Goal: Transaction & Acquisition: Purchase product/service

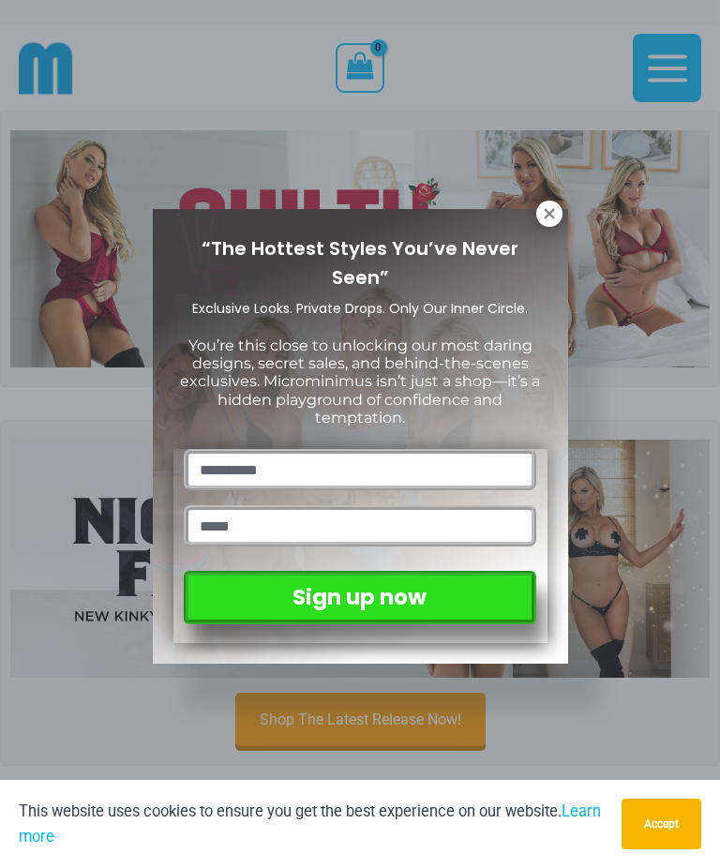
click at [548, 215] on icon at bounding box center [548, 213] width 10 height 10
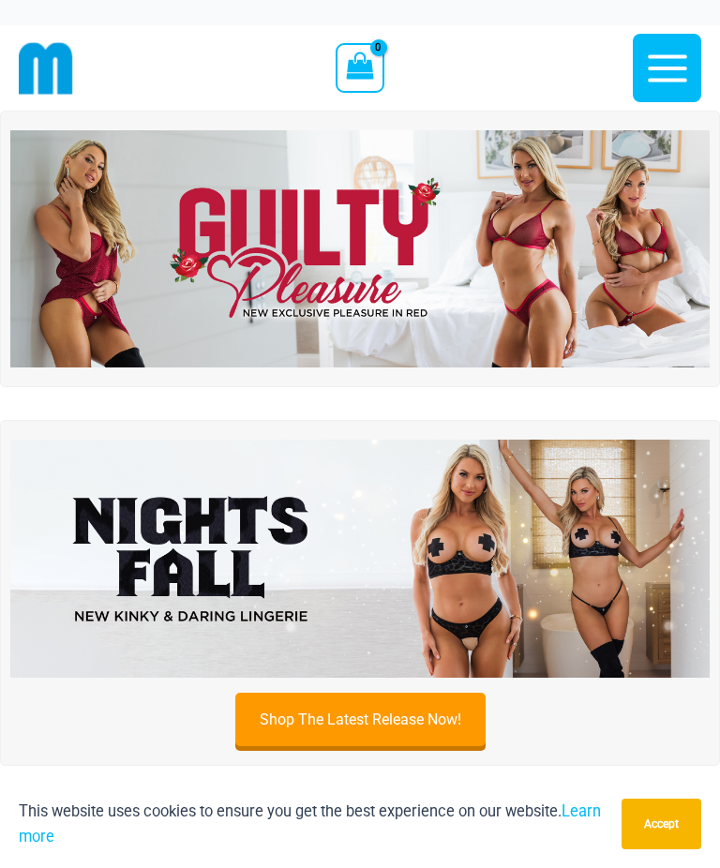
click at [639, 308] on img at bounding box center [359, 249] width 699 height 238
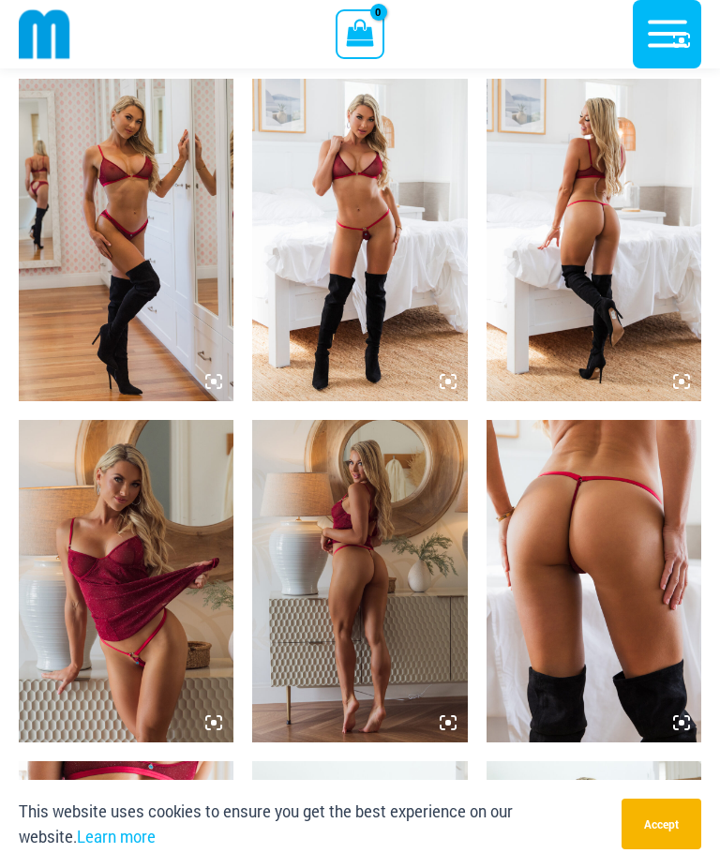
scroll to position [1427, 0]
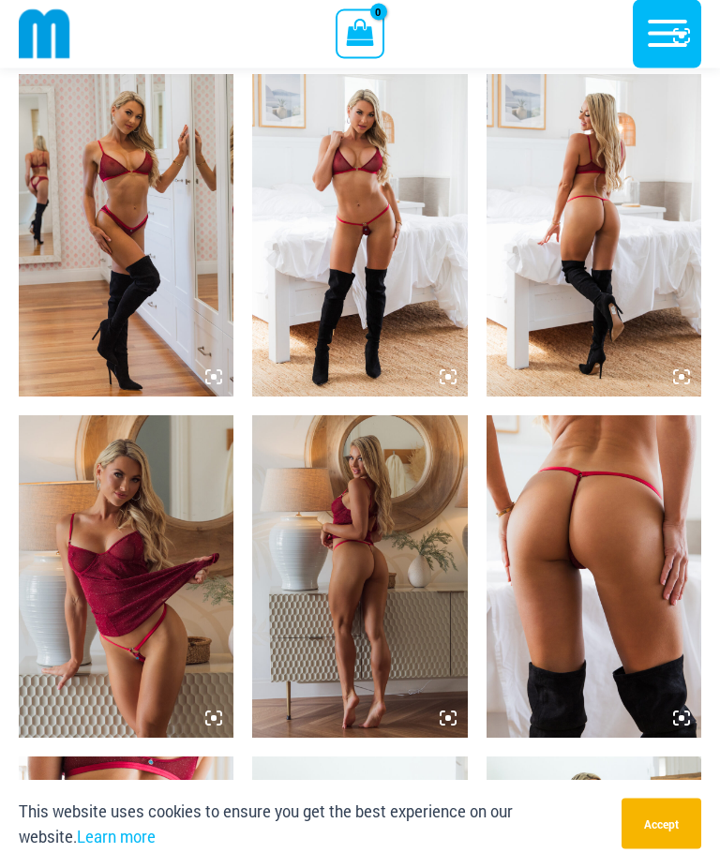
click at [622, 632] on img at bounding box center [593, 577] width 215 height 322
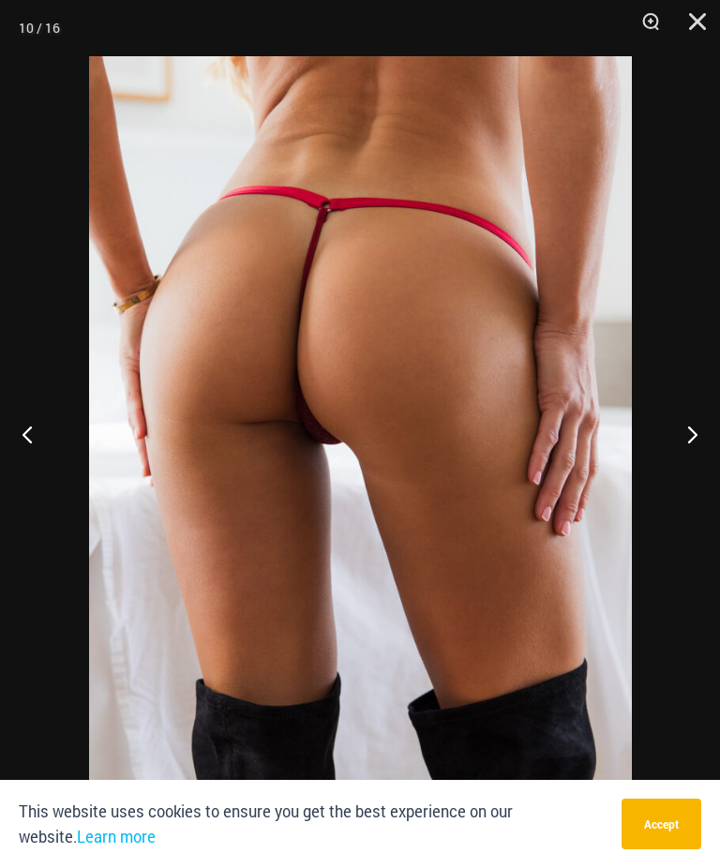
click at [560, 586] on img at bounding box center [360, 462] width 543 height 813
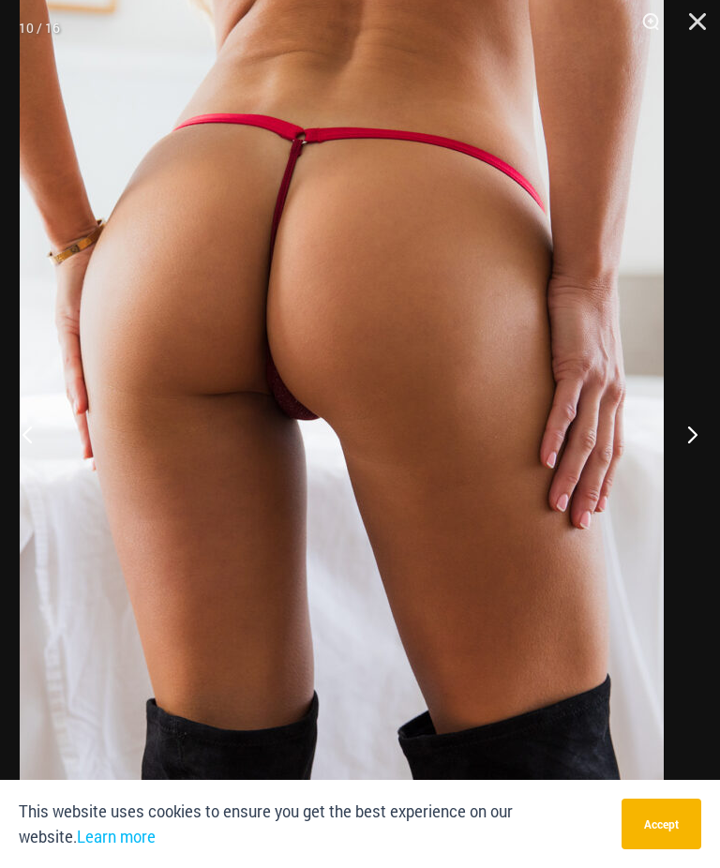
click at [546, 594] on img at bounding box center [342, 442] width 644 height 965
click at [545, 593] on img at bounding box center [342, 442] width 644 height 965
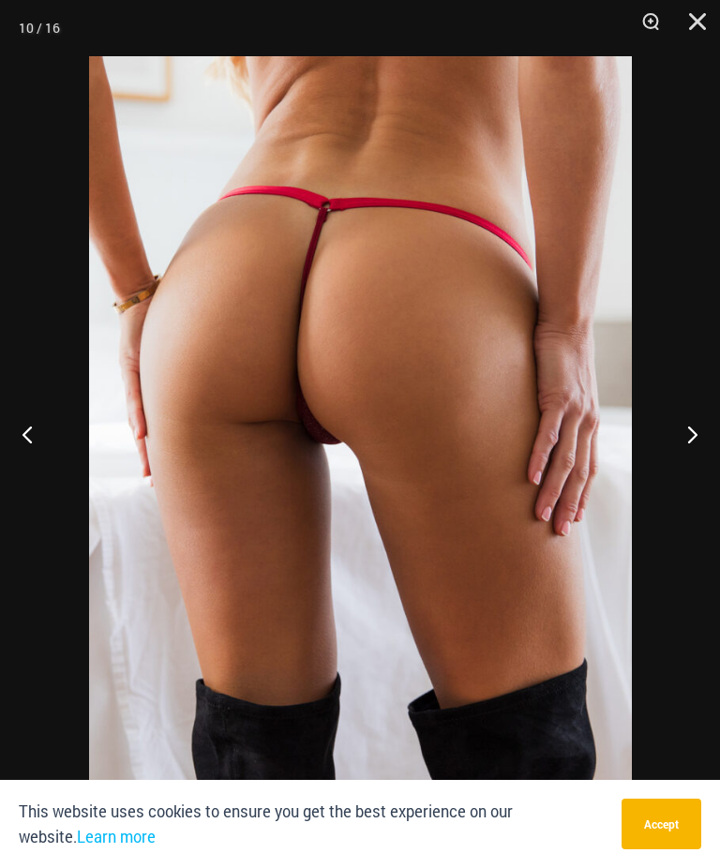
click at [699, 460] on button "Next" at bounding box center [684, 434] width 70 height 94
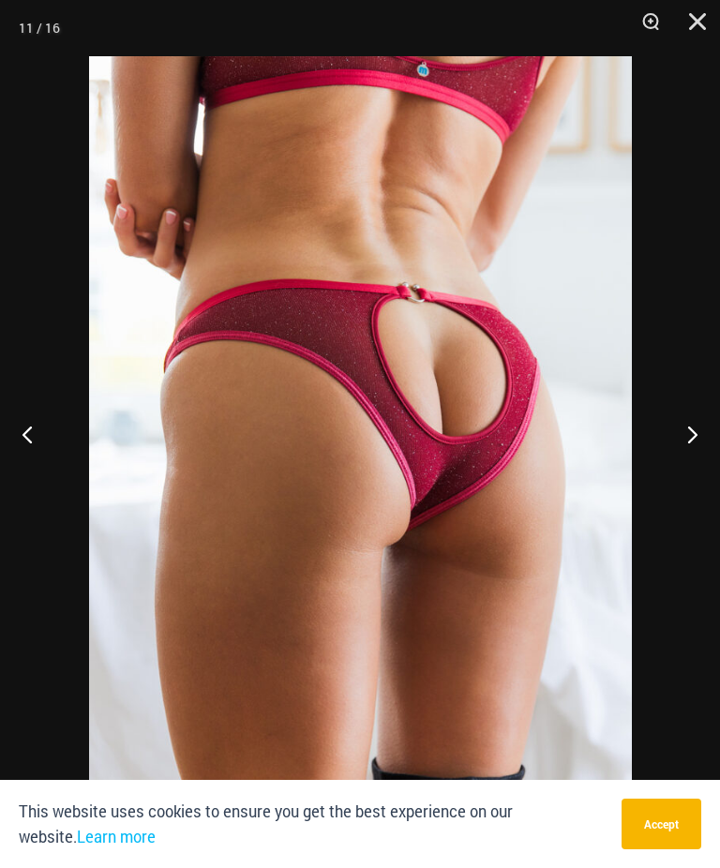
click at [675, 460] on button "Next" at bounding box center [684, 434] width 70 height 94
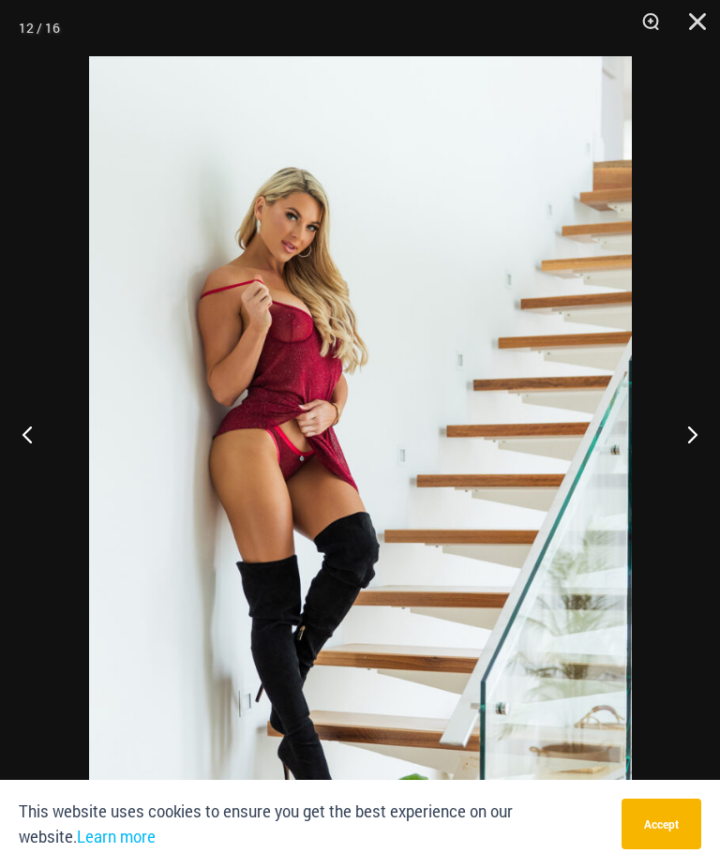
click at [672, 469] on button "Next" at bounding box center [684, 434] width 70 height 94
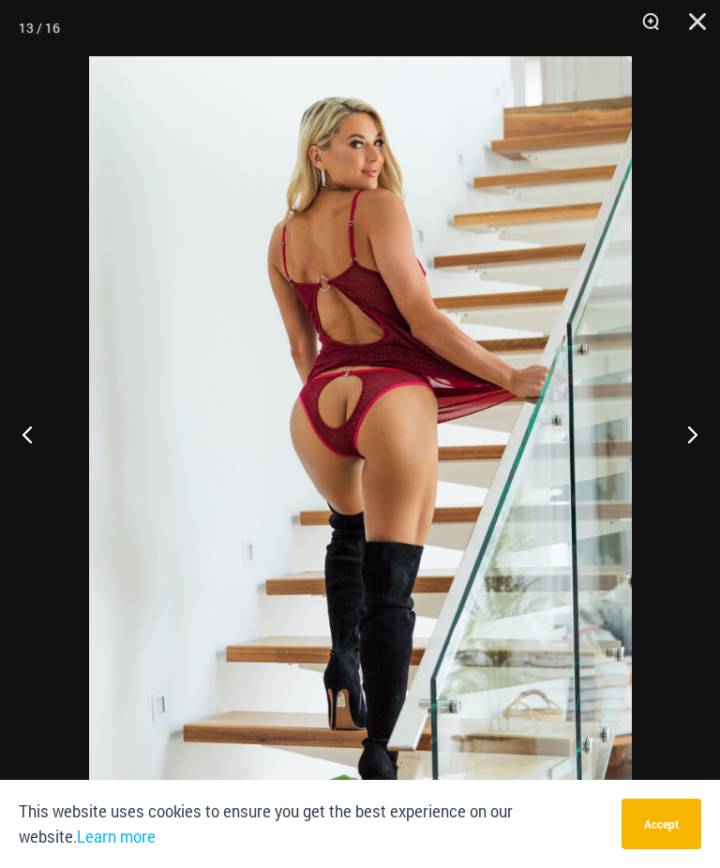
click at [669, 467] on button "Next" at bounding box center [684, 434] width 70 height 94
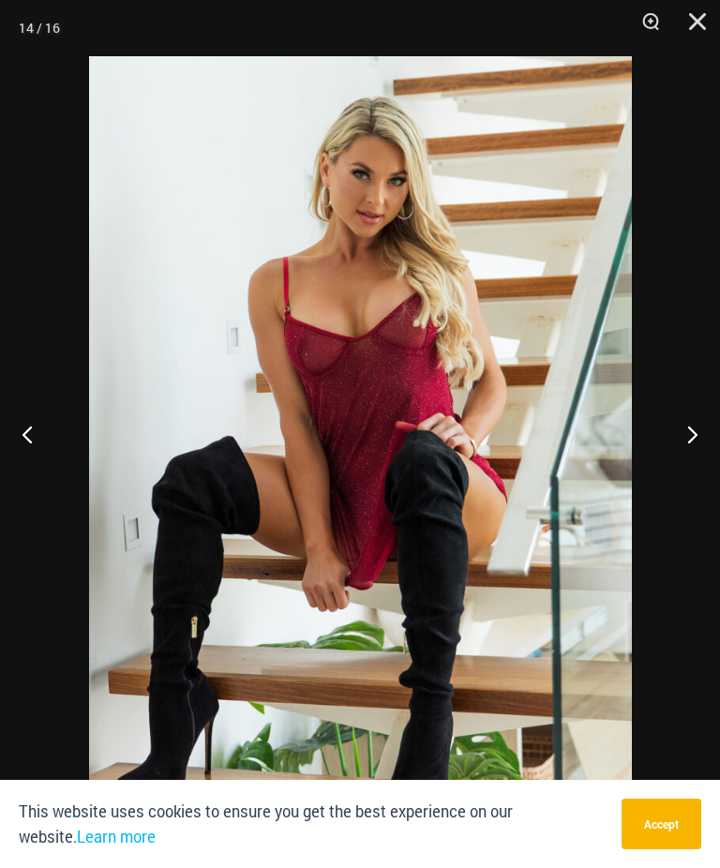
click at [667, 467] on button "Next" at bounding box center [684, 434] width 70 height 94
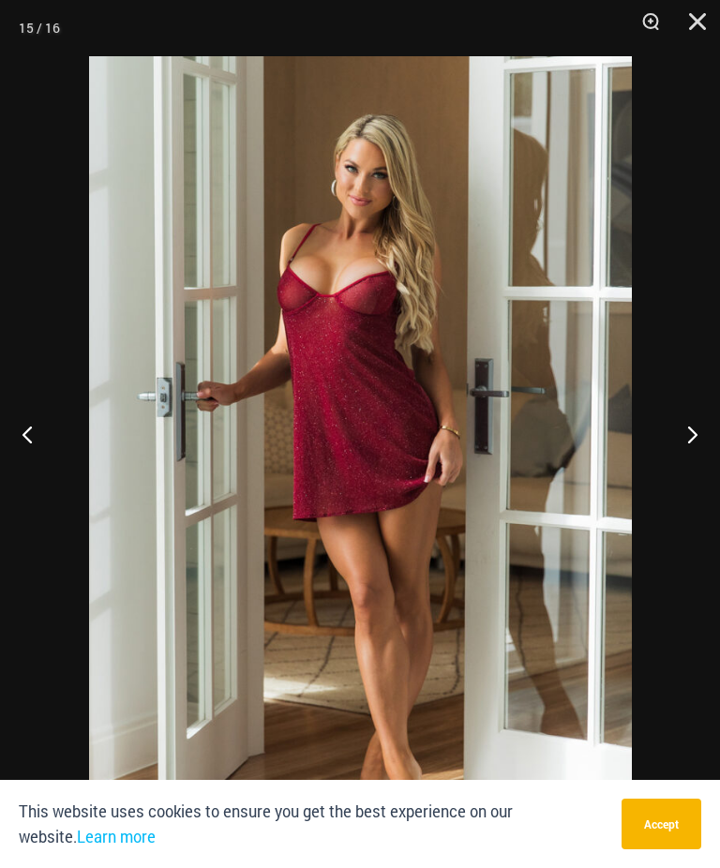
click at [665, 469] on button "Next" at bounding box center [684, 434] width 70 height 94
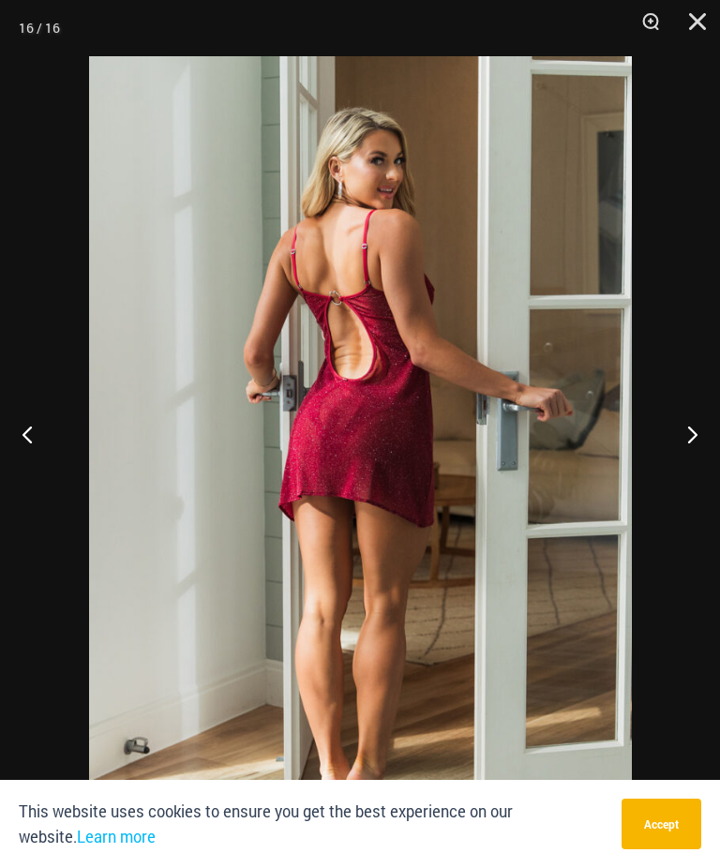
click at [664, 470] on button "Next" at bounding box center [684, 434] width 70 height 94
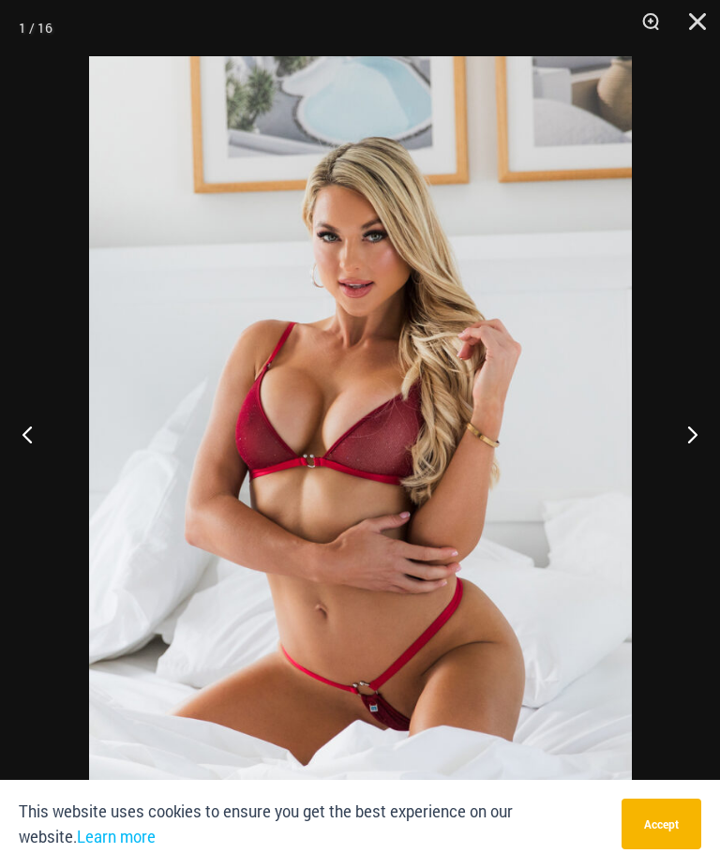
click at [666, 469] on button "Next" at bounding box center [684, 434] width 70 height 94
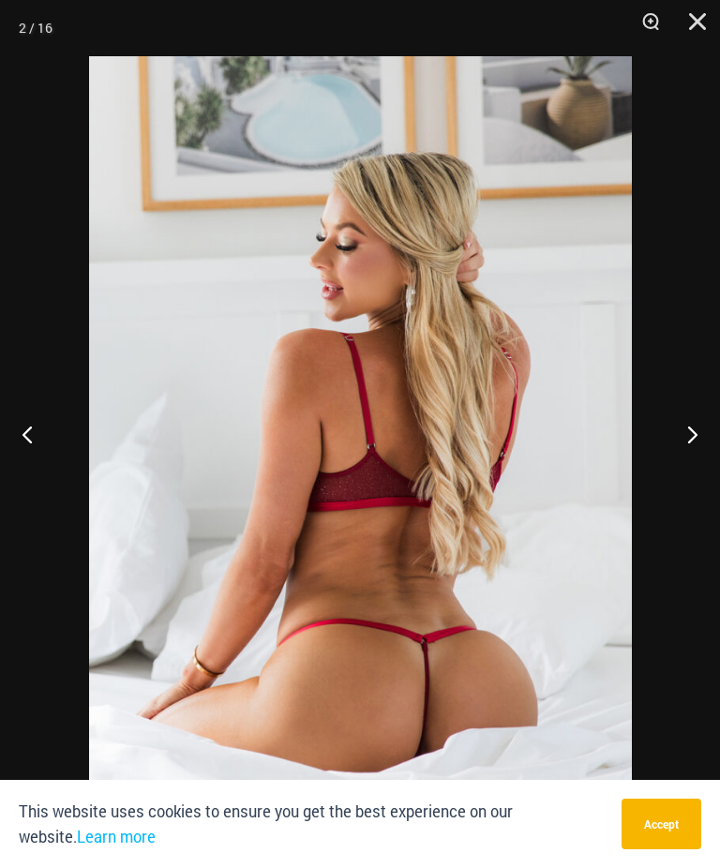
click at [666, 468] on button "Next" at bounding box center [684, 434] width 70 height 94
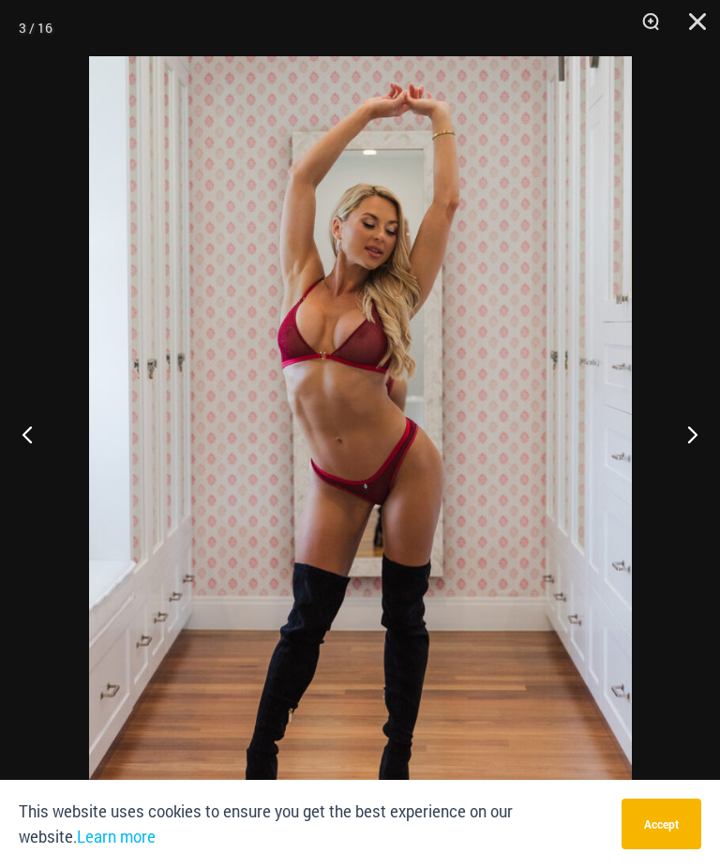
click at [669, 469] on button "Next" at bounding box center [684, 434] width 70 height 94
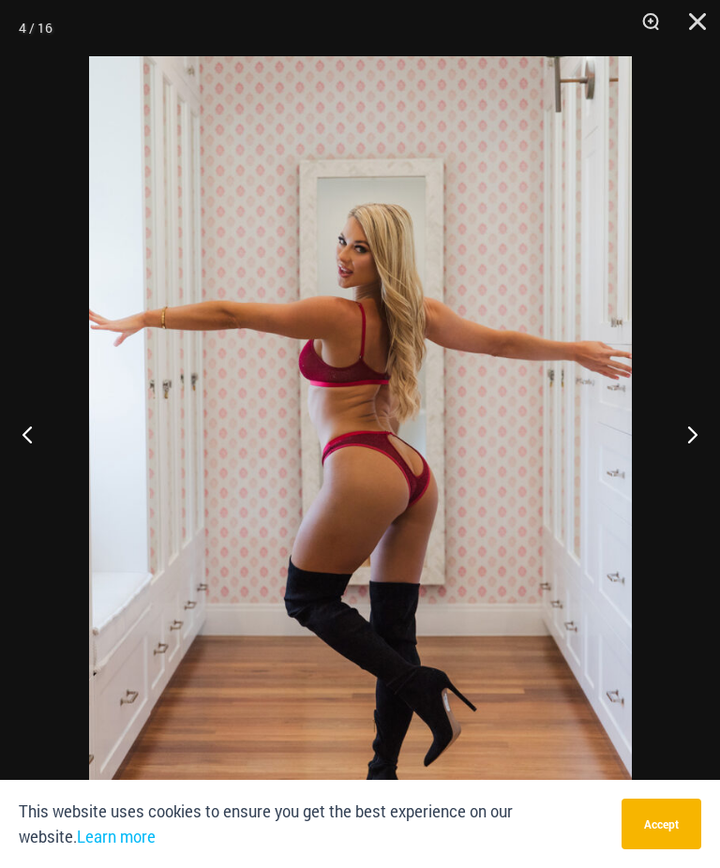
click at [668, 469] on button "Next" at bounding box center [684, 434] width 70 height 94
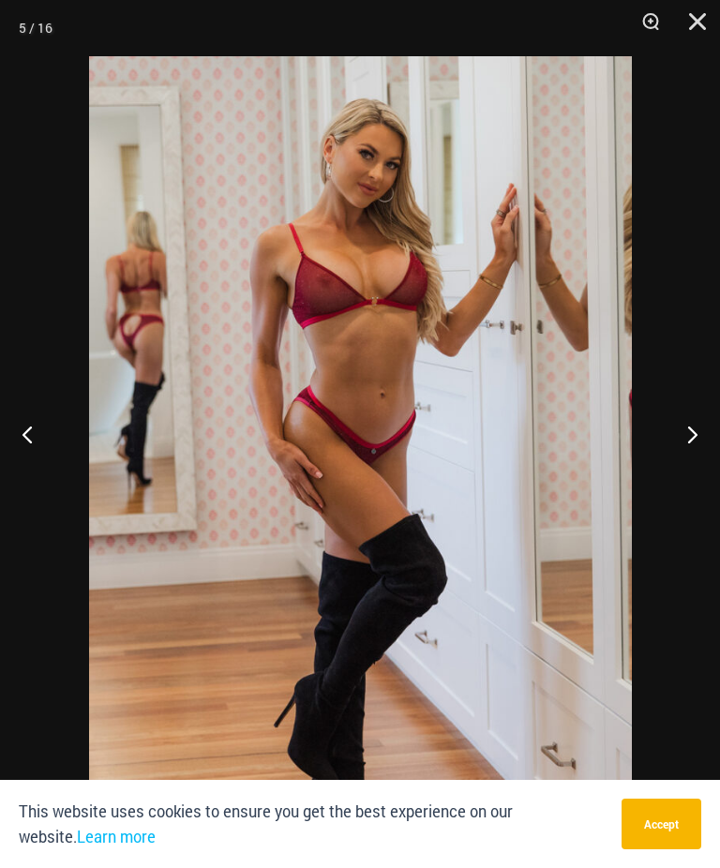
click at [663, 470] on button "Next" at bounding box center [684, 434] width 70 height 94
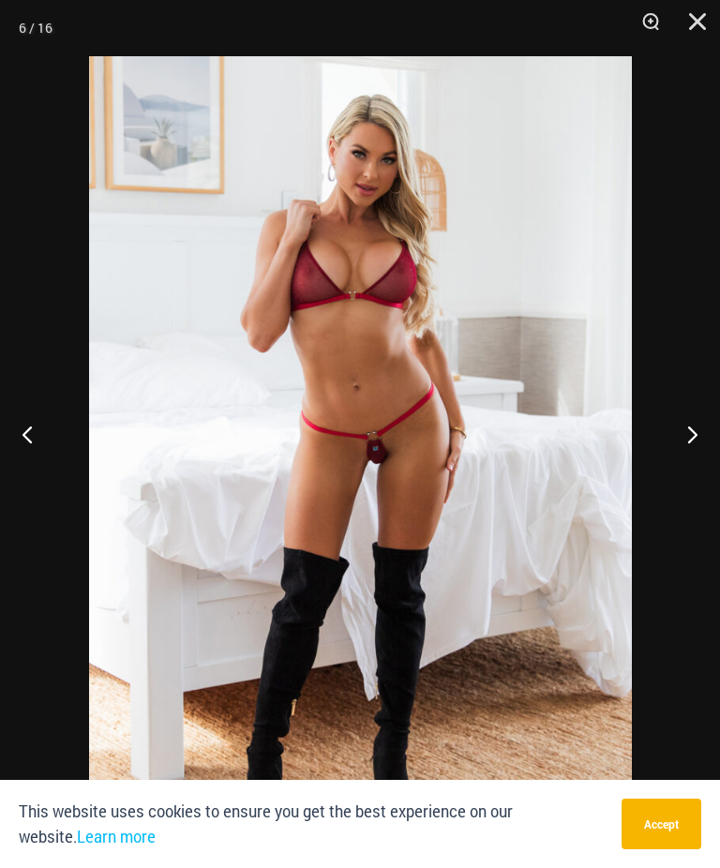
click at [666, 465] on button "Next" at bounding box center [684, 434] width 70 height 94
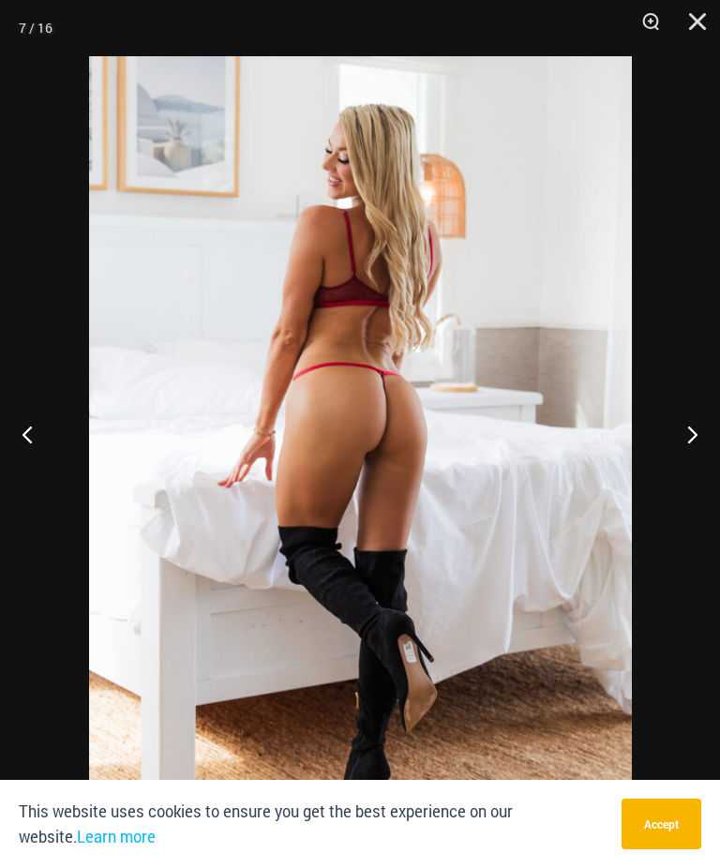
click at [663, 468] on button "Next" at bounding box center [684, 434] width 70 height 94
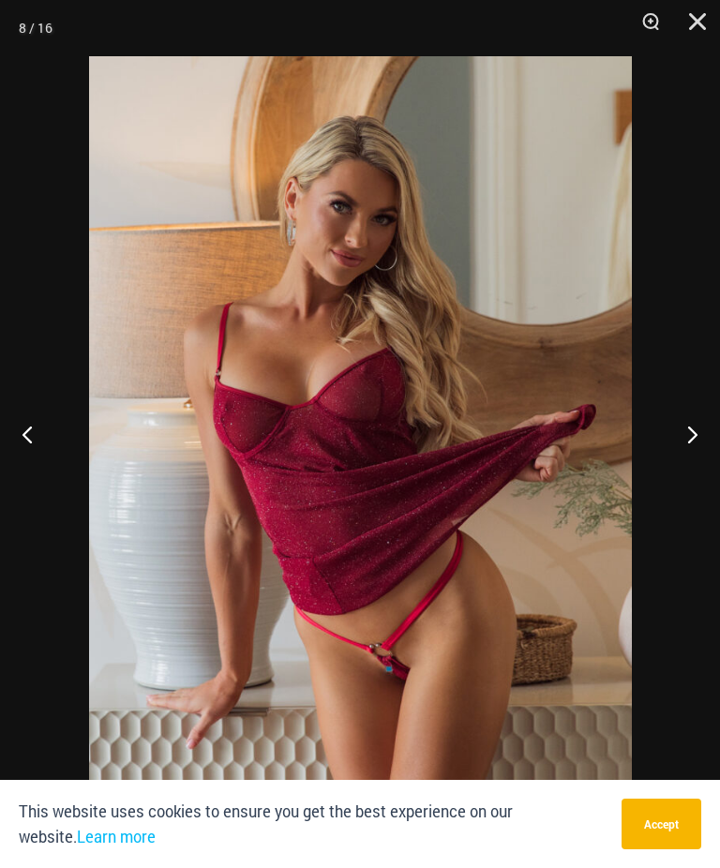
click at [669, 461] on button "Next" at bounding box center [684, 434] width 70 height 94
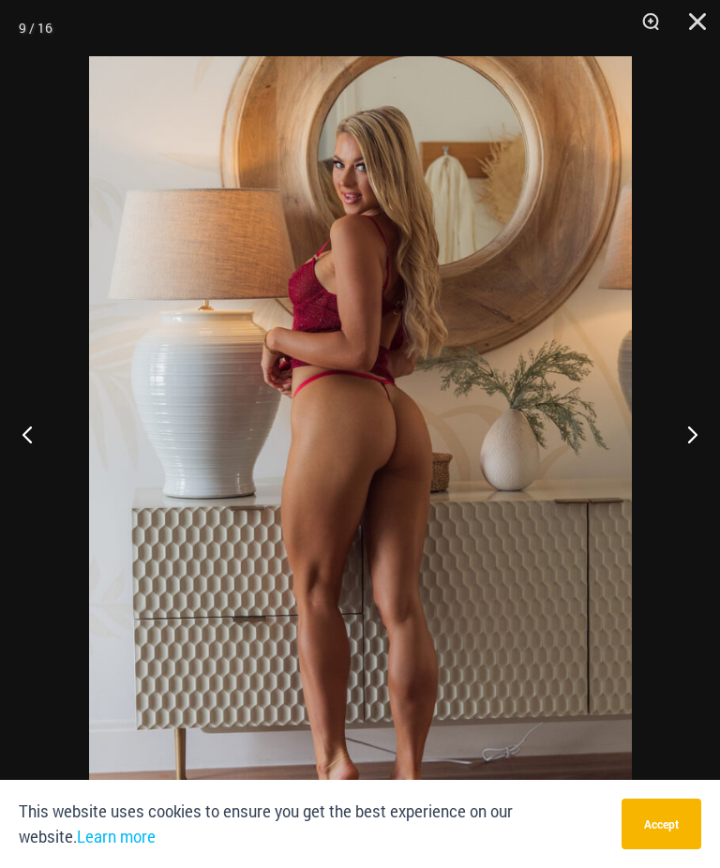
click at [662, 461] on button "Next" at bounding box center [684, 434] width 70 height 94
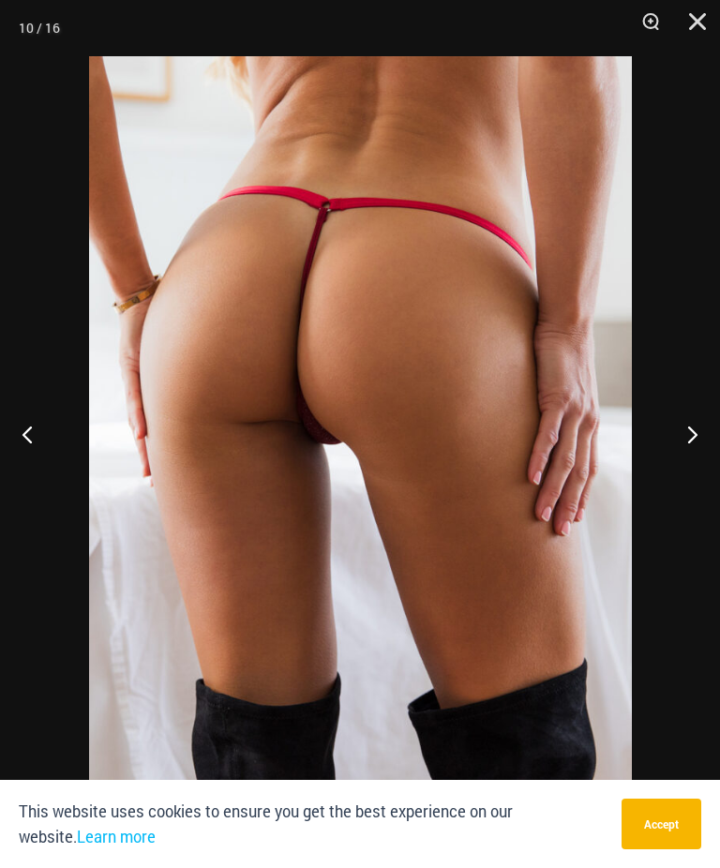
click at [667, 453] on button "Next" at bounding box center [684, 434] width 70 height 94
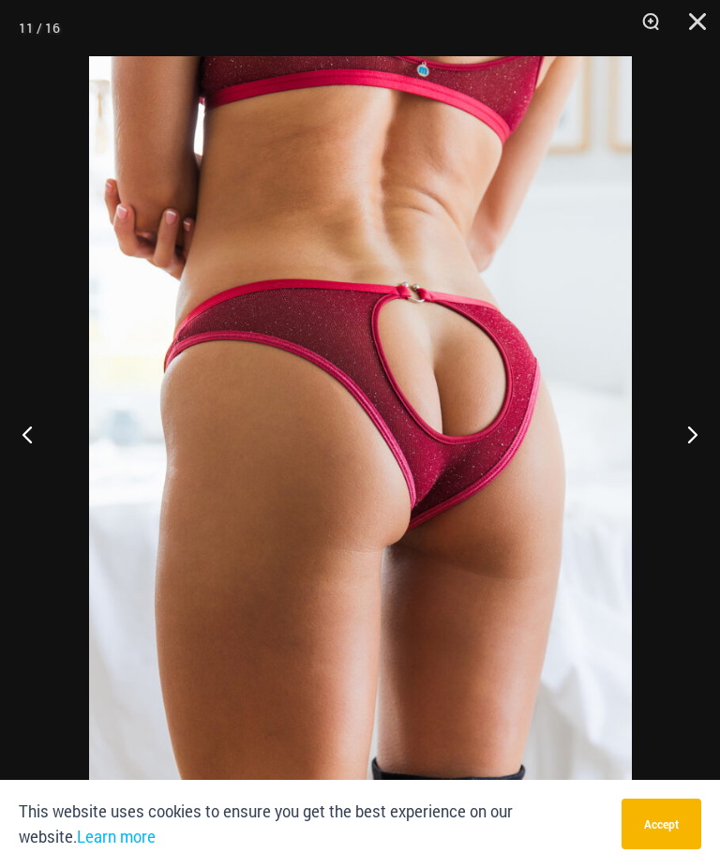
click at [672, 455] on button "Next" at bounding box center [684, 434] width 70 height 94
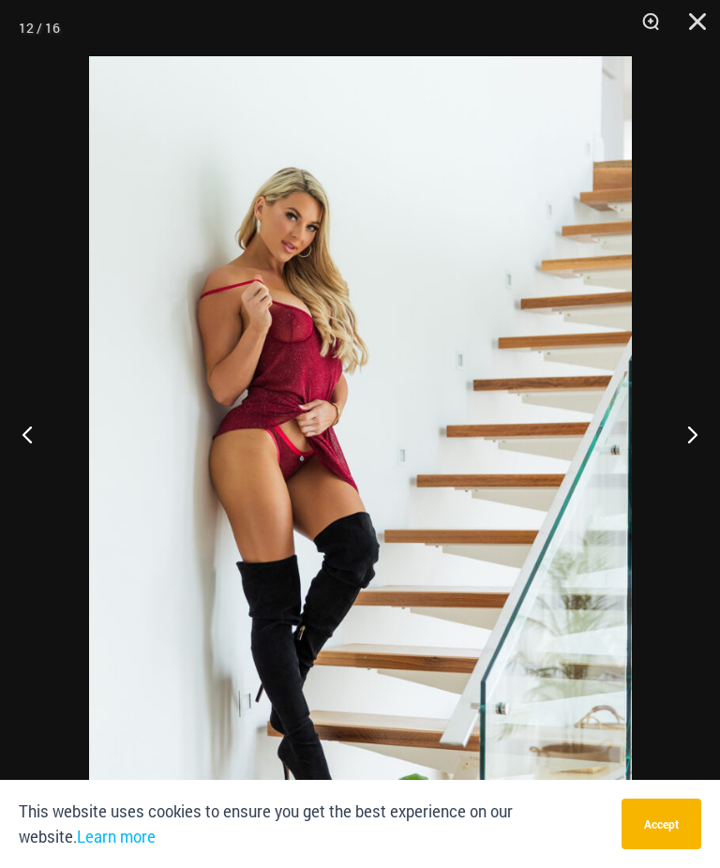
click at [701, 29] on button "Close" at bounding box center [690, 28] width 47 height 56
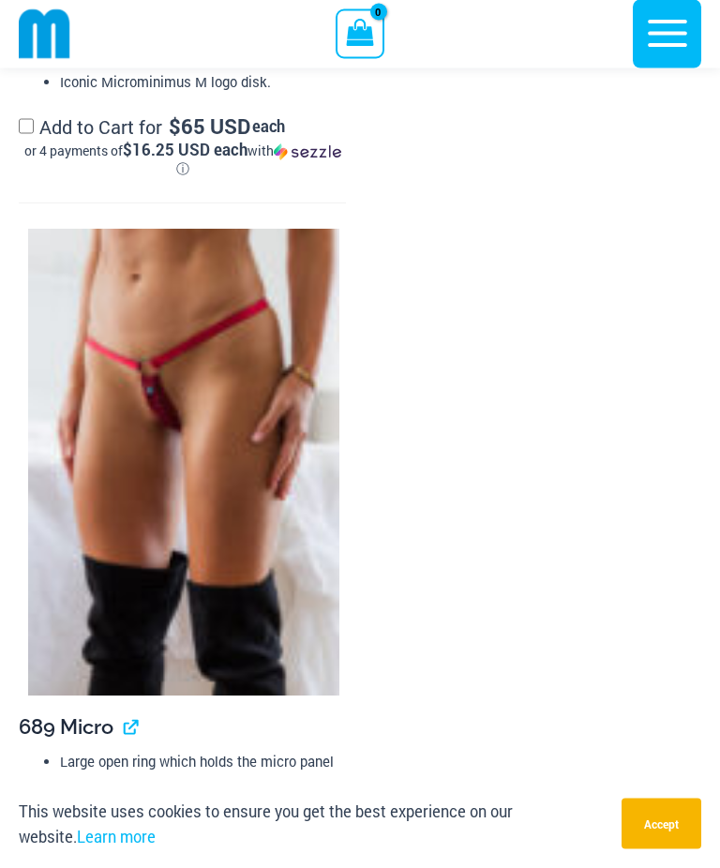
scroll to position [4878, 0]
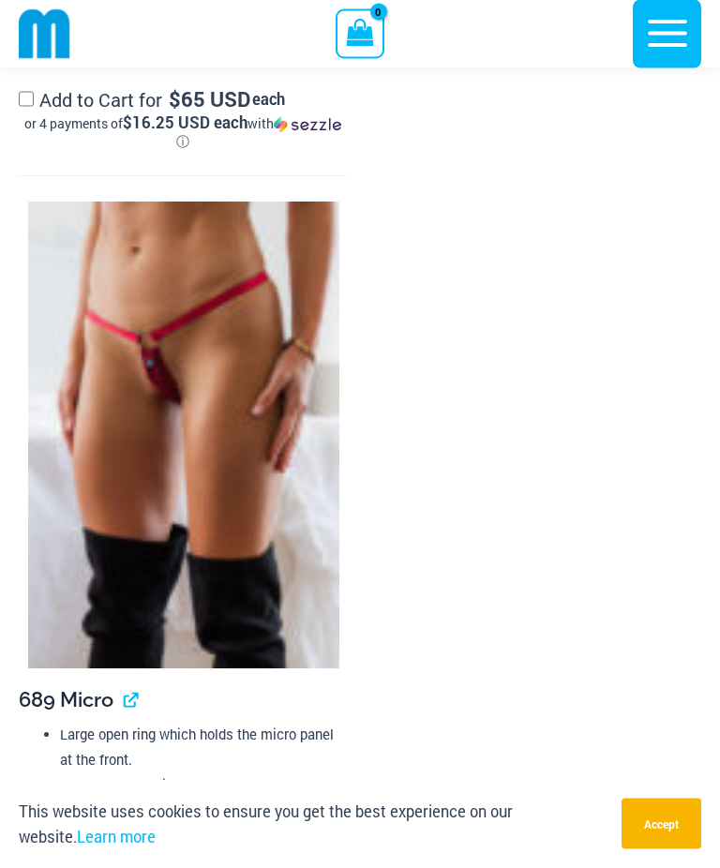
click at [62, 613] on img at bounding box center [183, 435] width 311 height 467
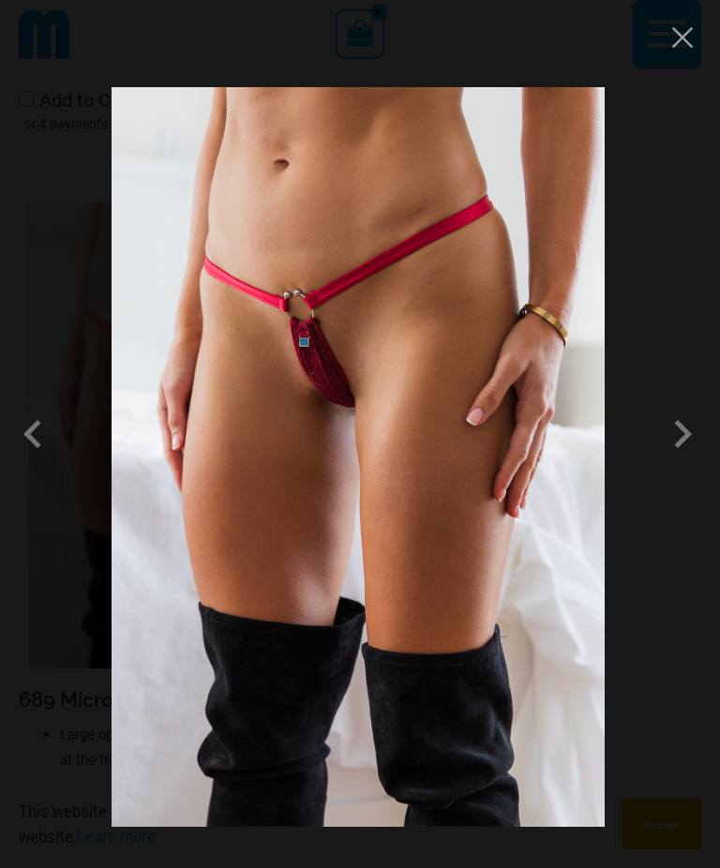
click at [275, 305] on span at bounding box center [235, 265] width 79 height 79
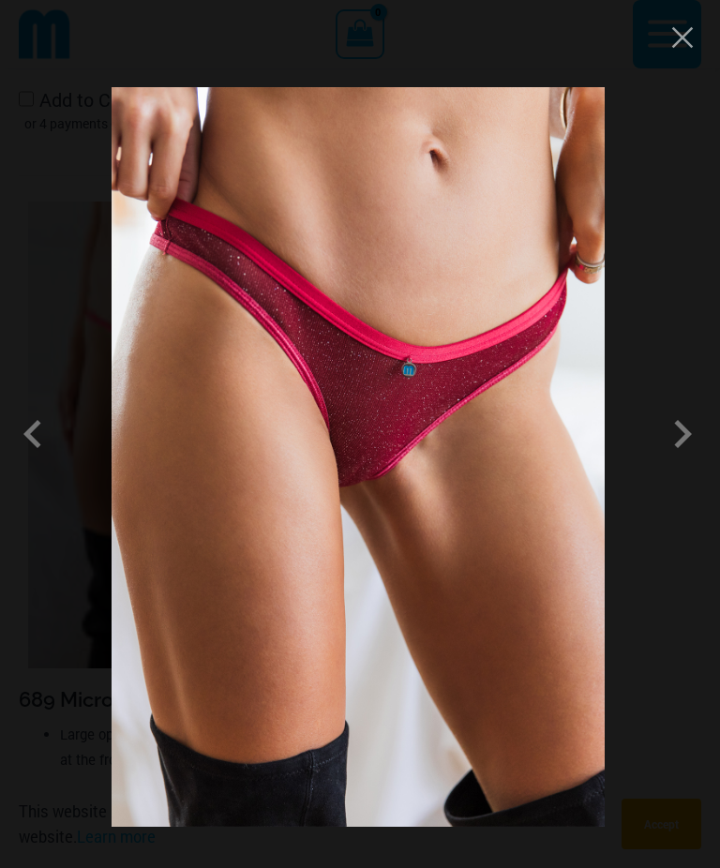
click at [229, 517] on span at bounding box center [189, 556] width 79 height 79
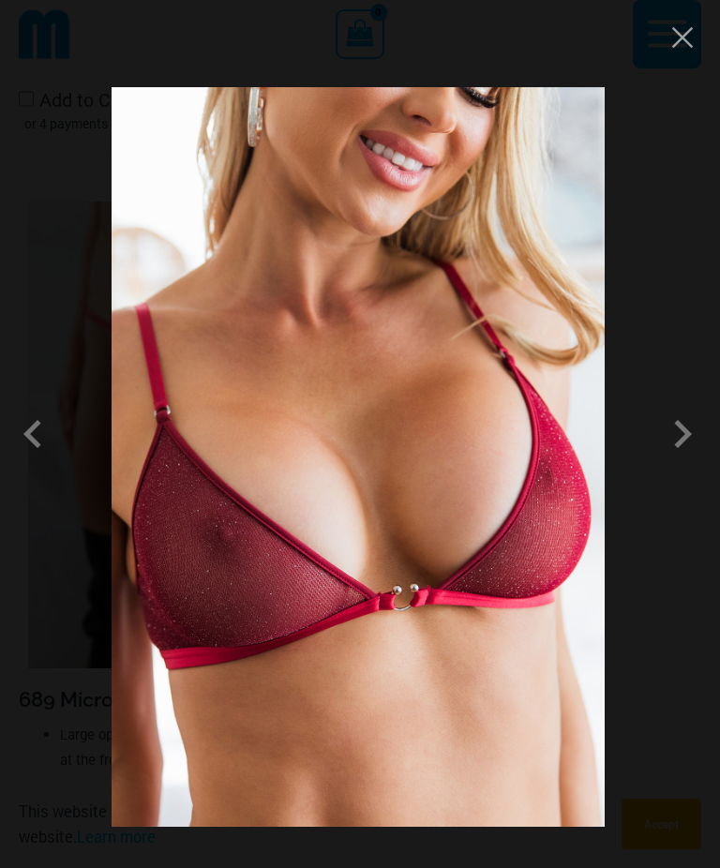
click at [310, 280] on span at bounding box center [273, 243] width 74 height 74
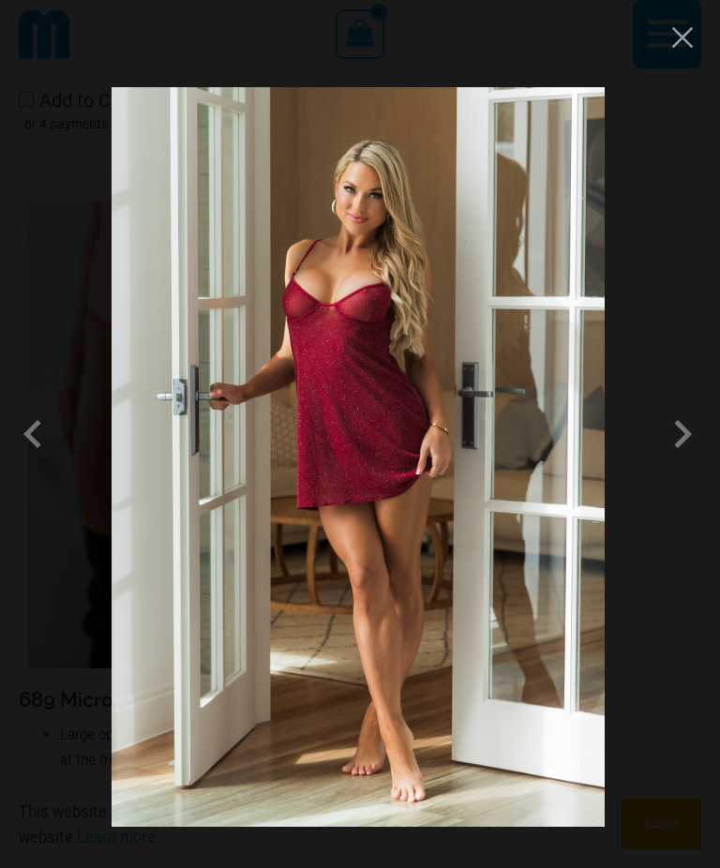
click at [139, 499] on span at bounding box center [177, 537] width 77 height 77
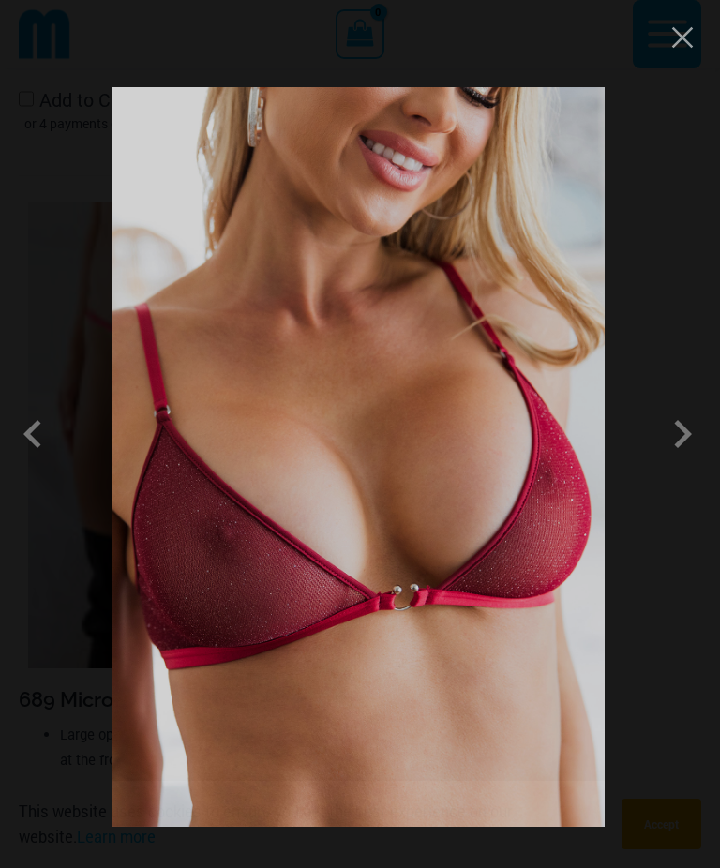
click at [163, 534] on span at bounding box center [203, 574] width 80 height 80
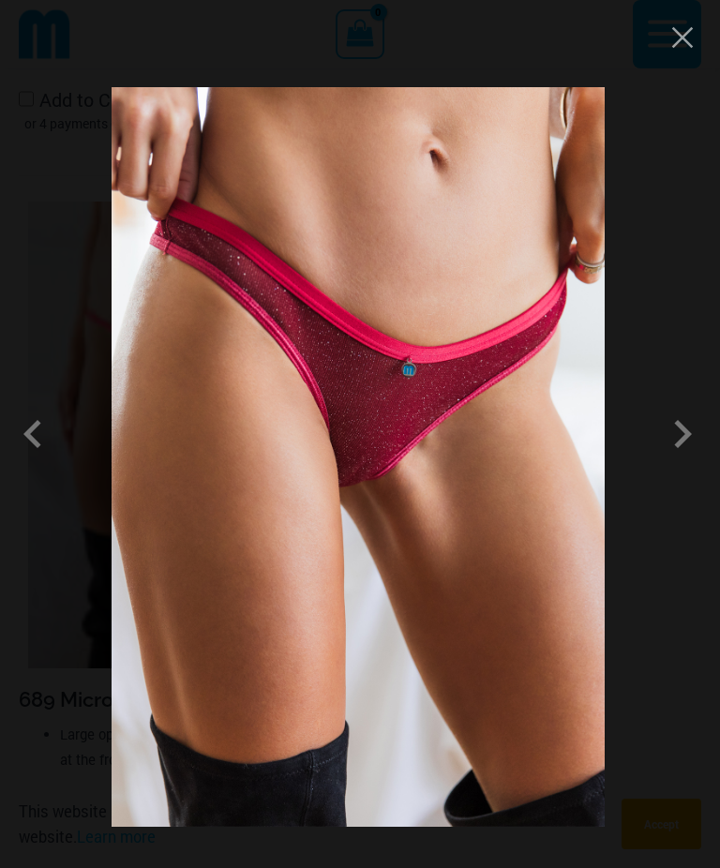
click at [574, 732] on button "Close" at bounding box center [555, 750] width 37 height 37
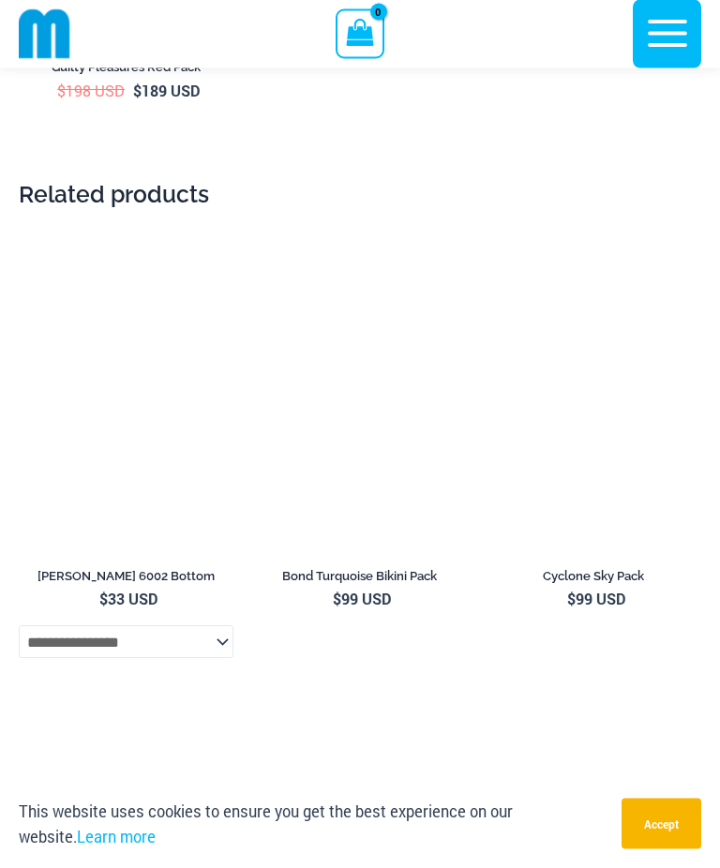
scroll to position [7839, 0]
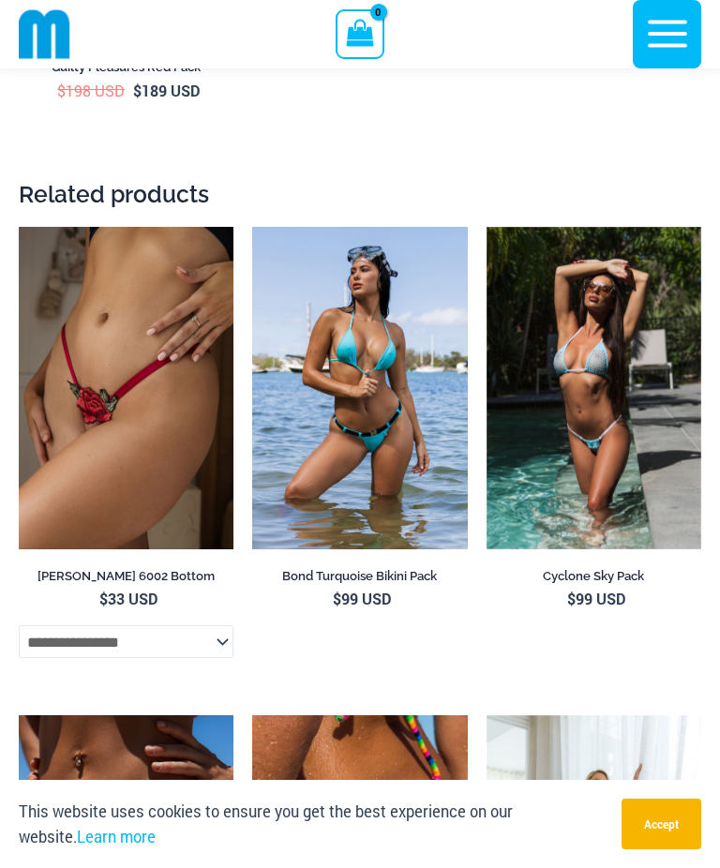
click at [19, 227] on img at bounding box center [19, 227] width 0 height 0
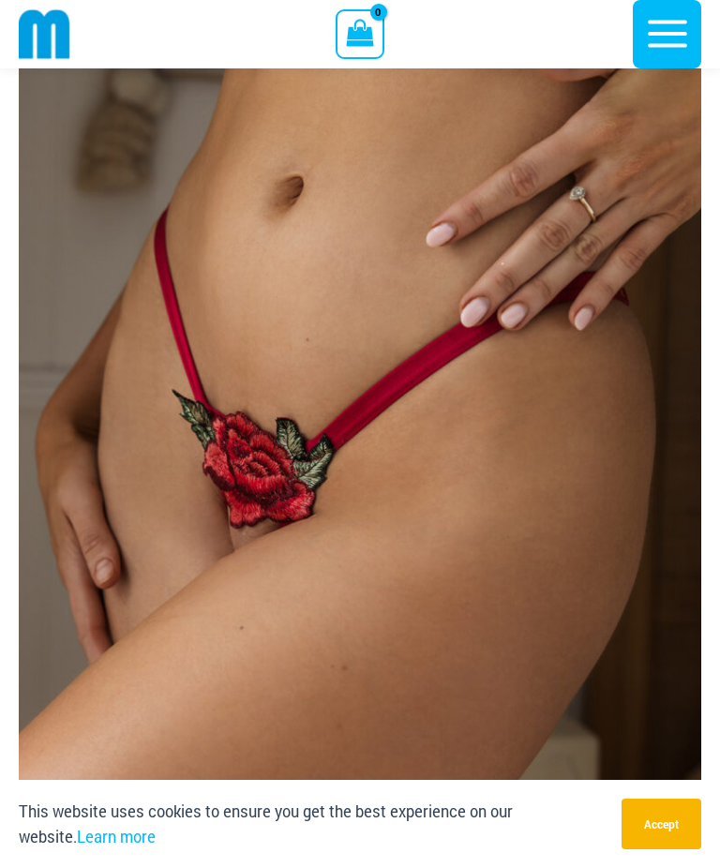
scroll to position [232, 0]
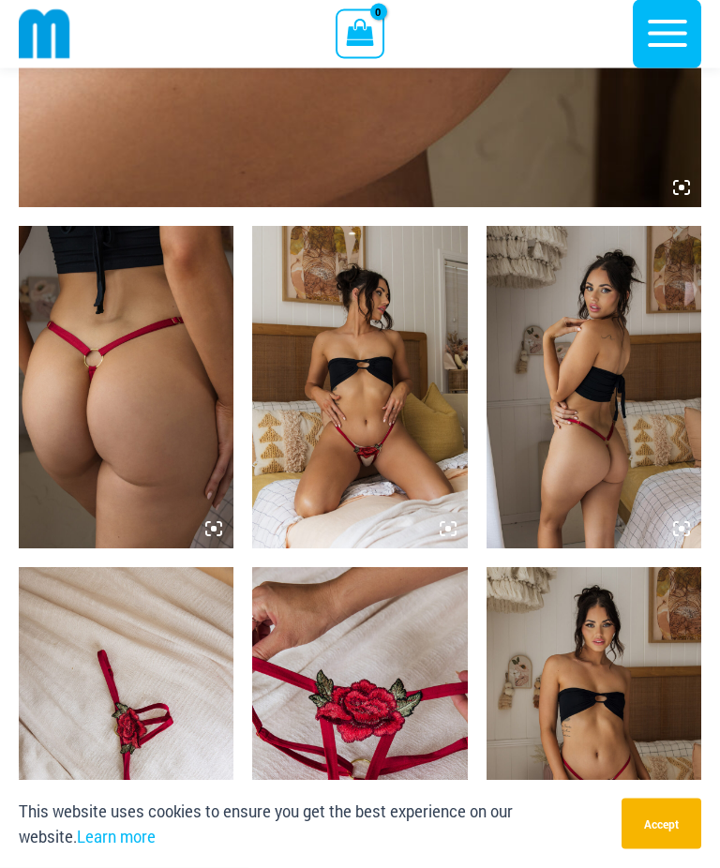
click at [71, 513] on img at bounding box center [126, 388] width 215 height 322
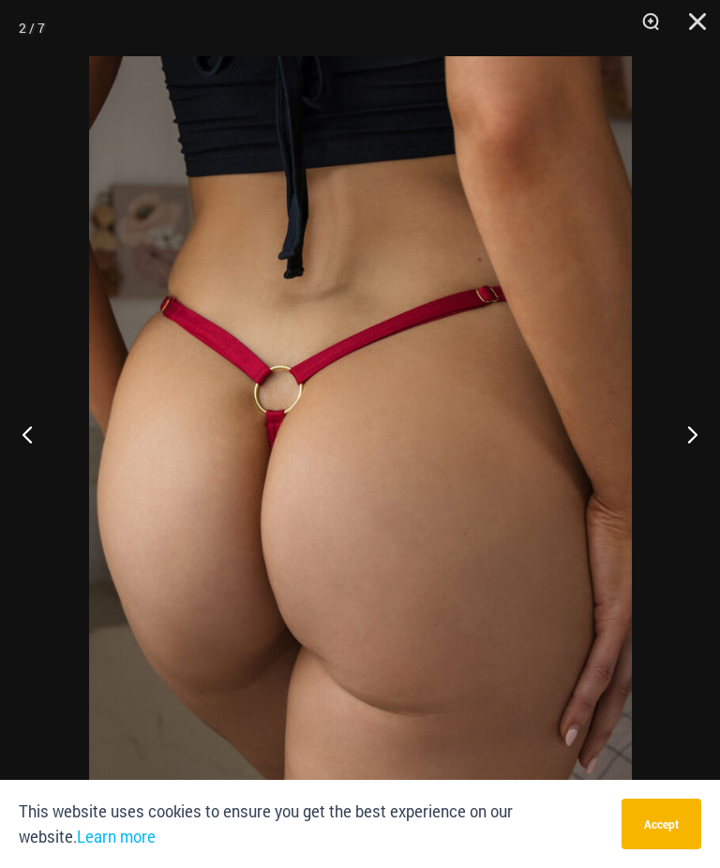
click at [685, 458] on button "Next" at bounding box center [684, 434] width 70 height 94
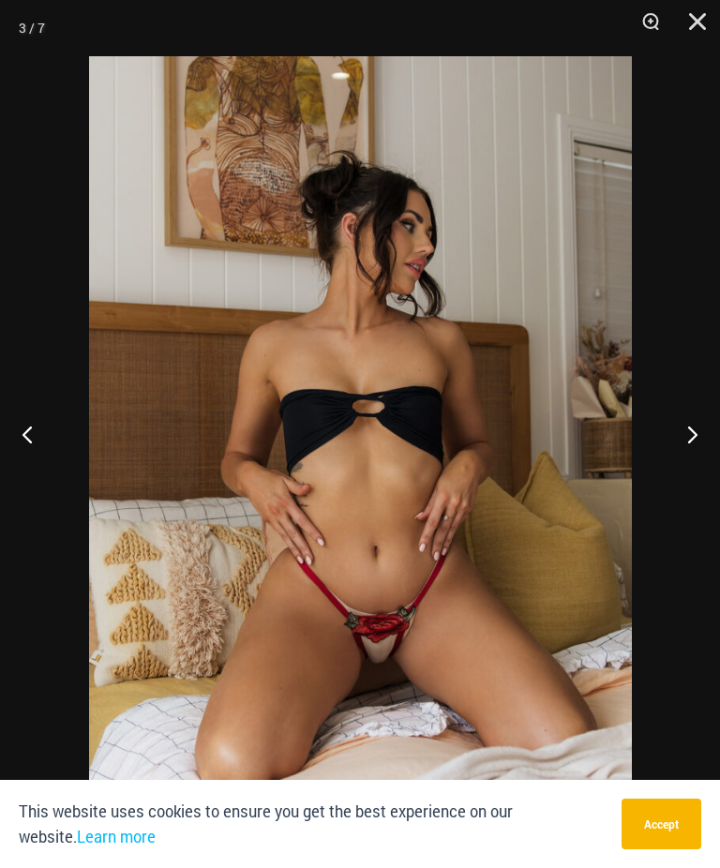
click at [688, 463] on button "Next" at bounding box center [684, 434] width 70 height 94
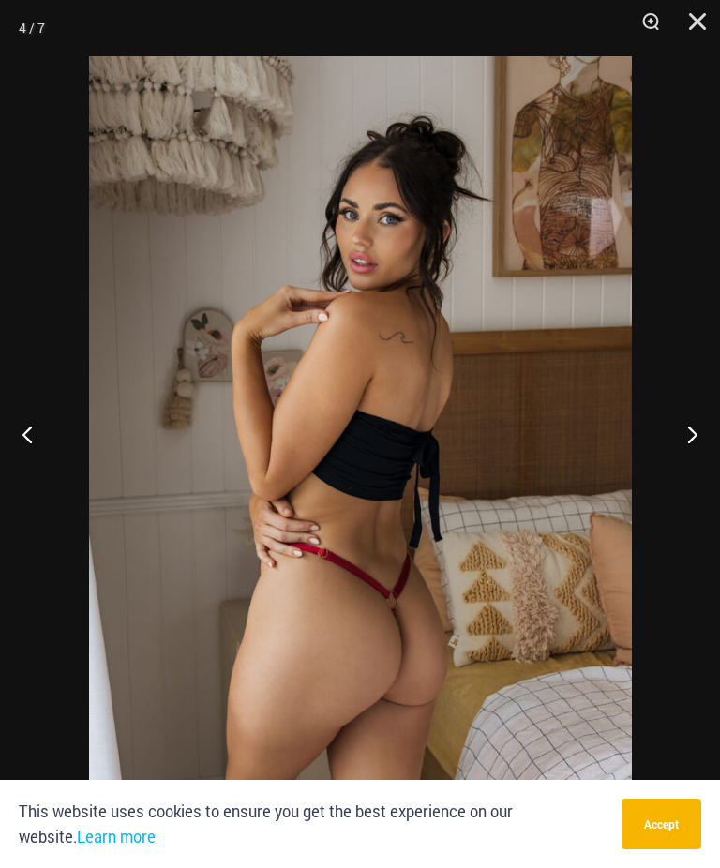
click at [692, 469] on button "Next" at bounding box center [684, 434] width 70 height 94
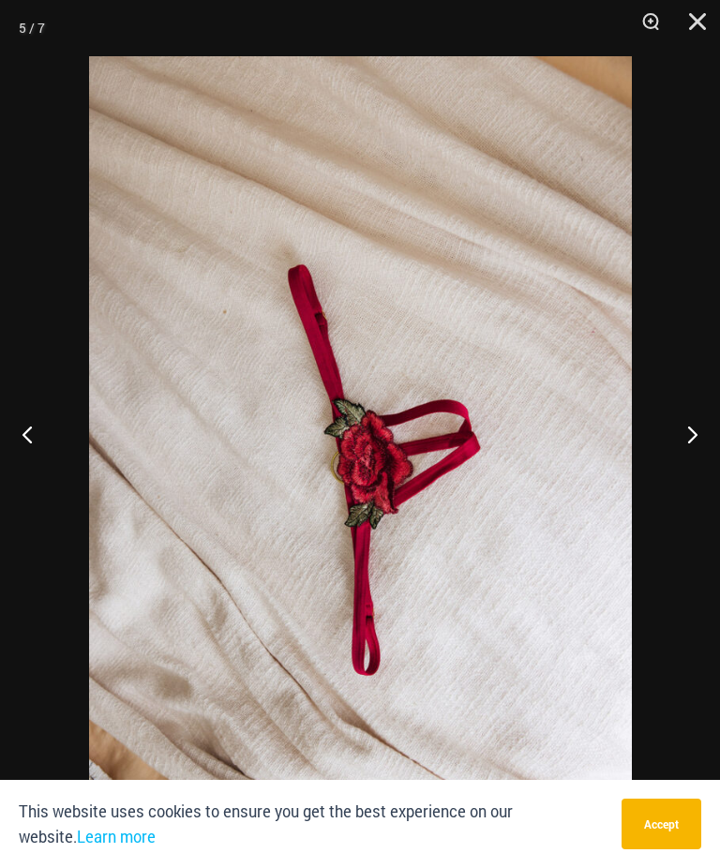
click at [692, 469] on button "Next" at bounding box center [684, 434] width 70 height 94
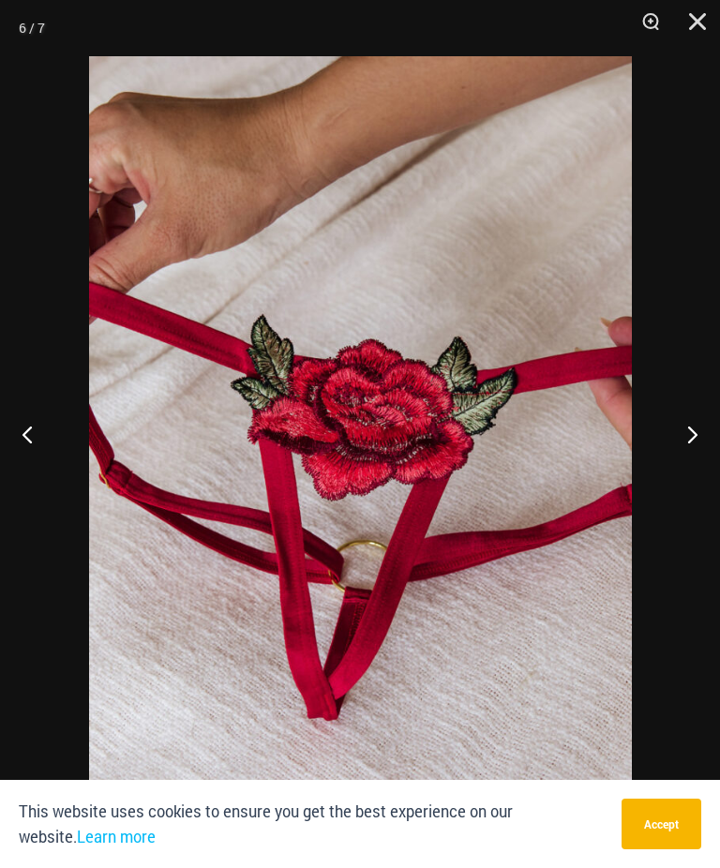
click at [683, 478] on button "Next" at bounding box center [684, 434] width 70 height 94
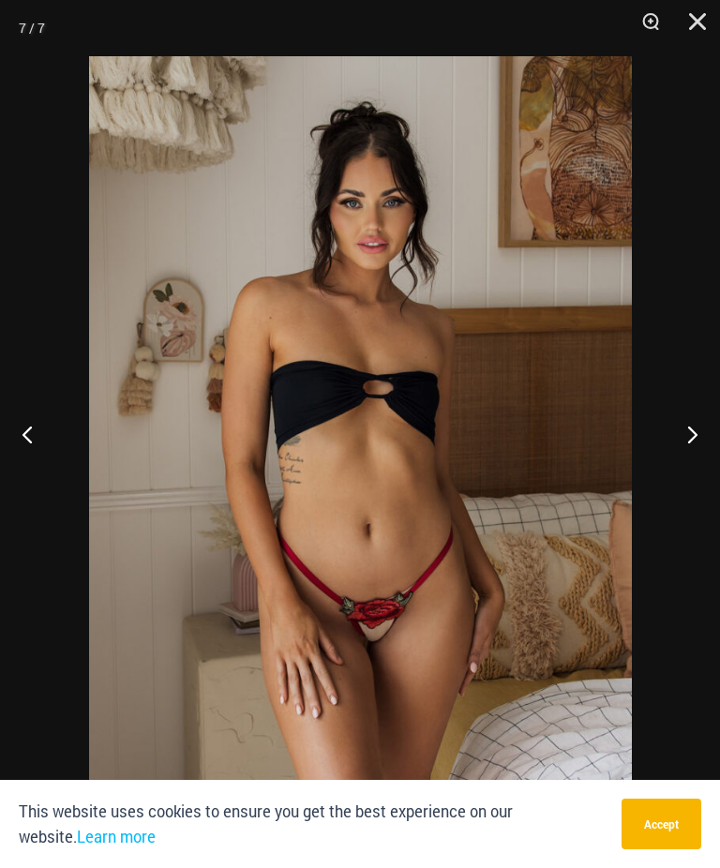
click at [682, 478] on button "Next" at bounding box center [684, 434] width 70 height 94
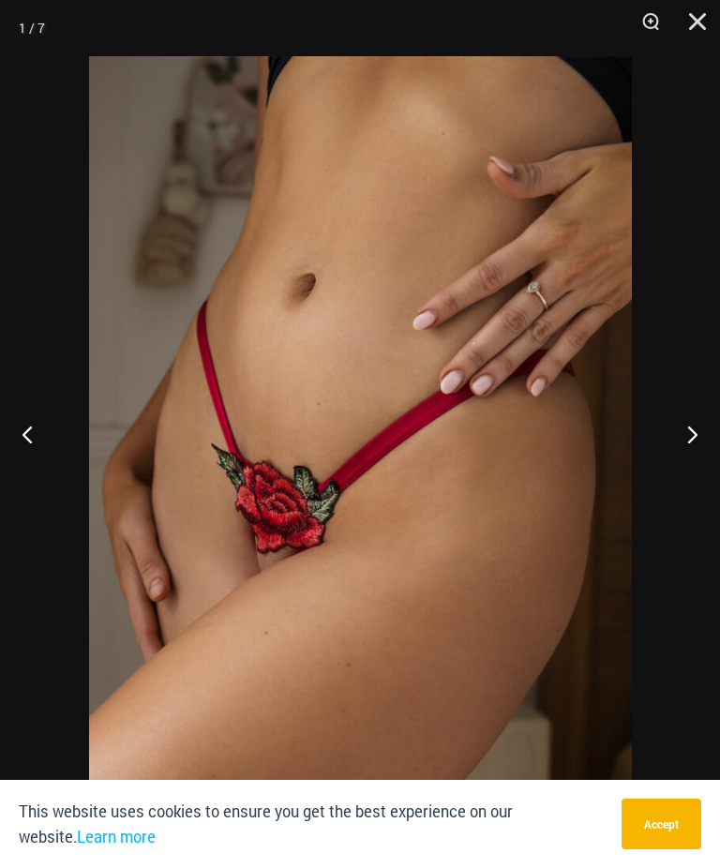
click at [37, 481] on button "Previous" at bounding box center [35, 434] width 70 height 94
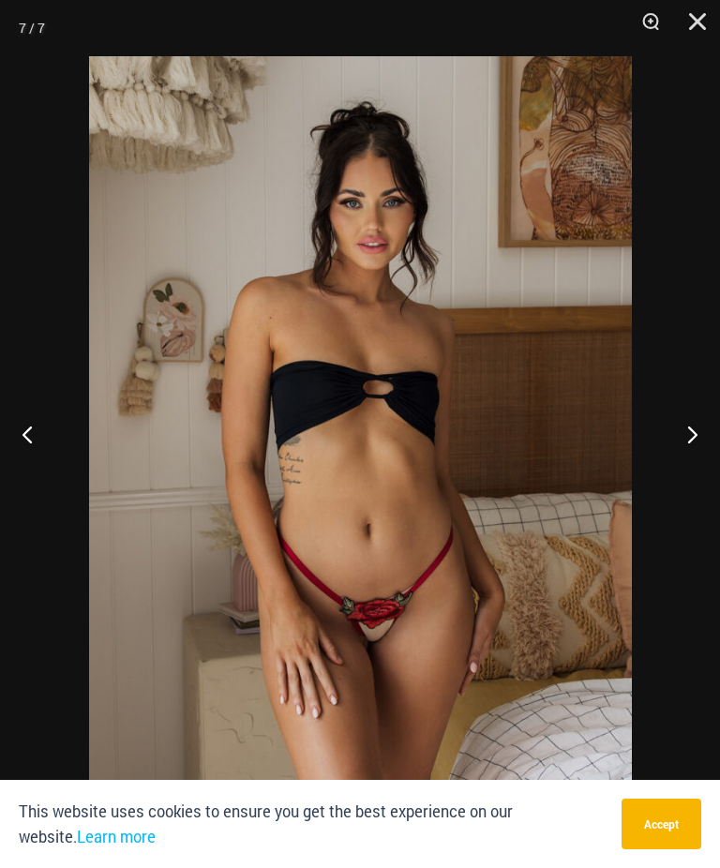
click at [692, 467] on button "Next" at bounding box center [684, 434] width 70 height 94
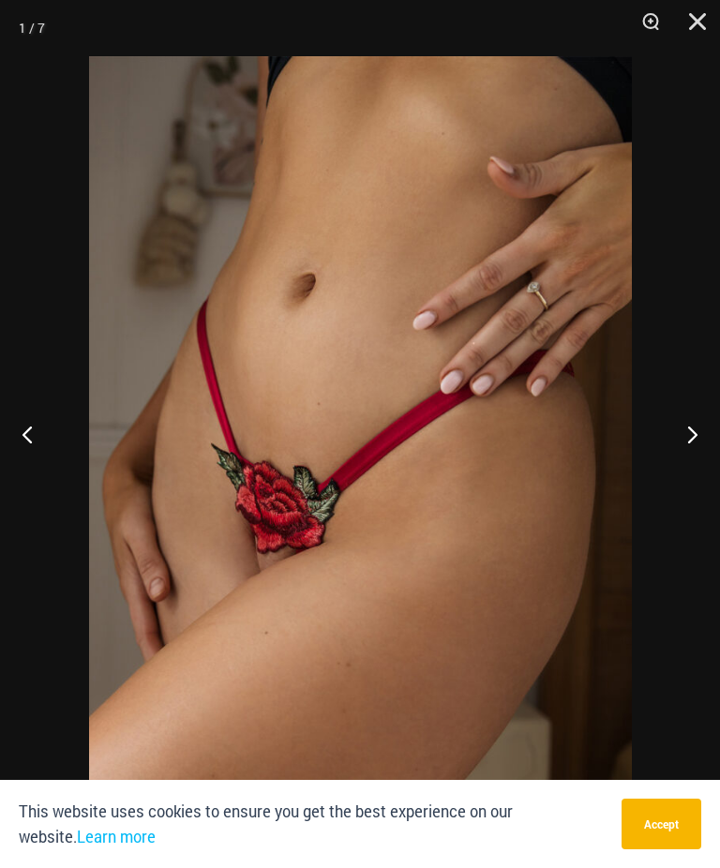
click at [692, 466] on button "Next" at bounding box center [684, 434] width 70 height 94
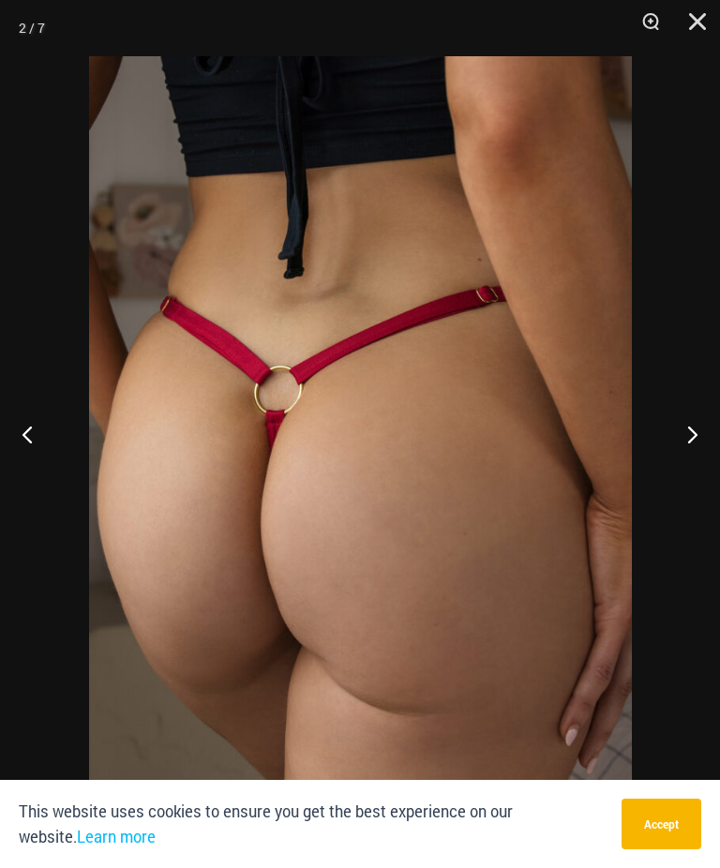
click at [698, 460] on button "Next" at bounding box center [684, 434] width 70 height 94
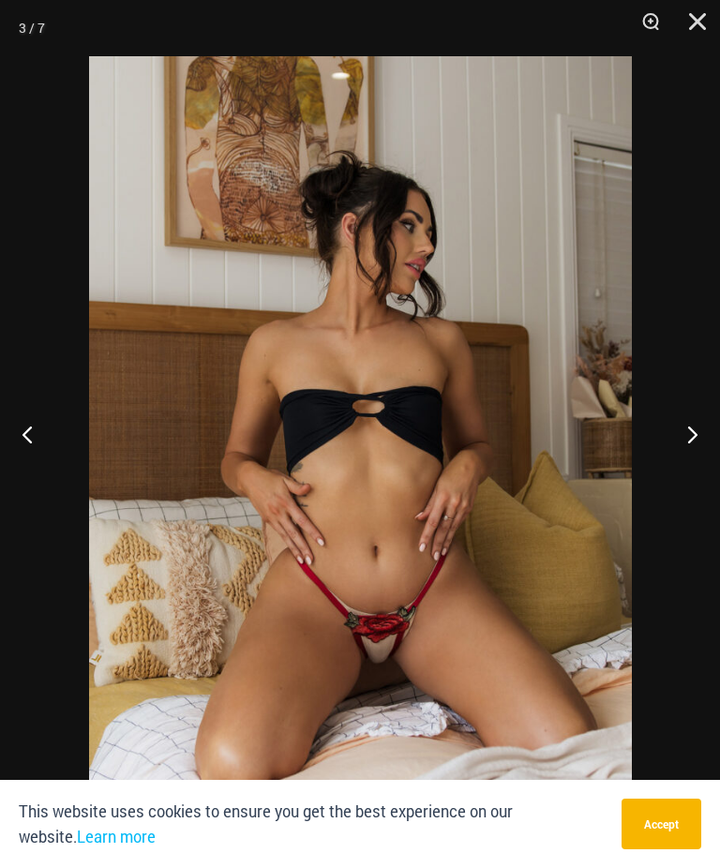
click at [695, 463] on button "Next" at bounding box center [684, 434] width 70 height 94
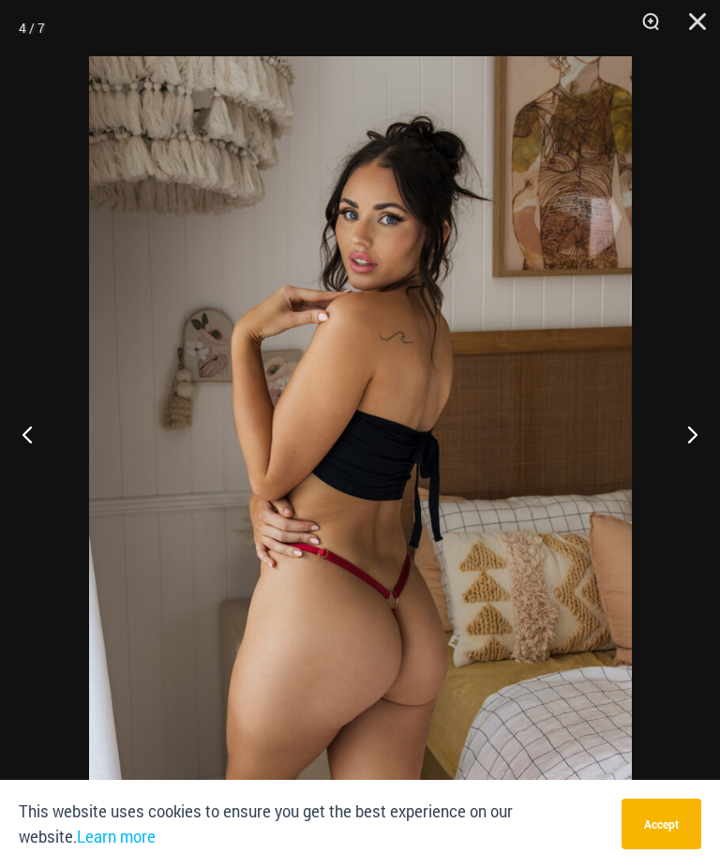
click at [695, 462] on button "Next" at bounding box center [684, 434] width 70 height 94
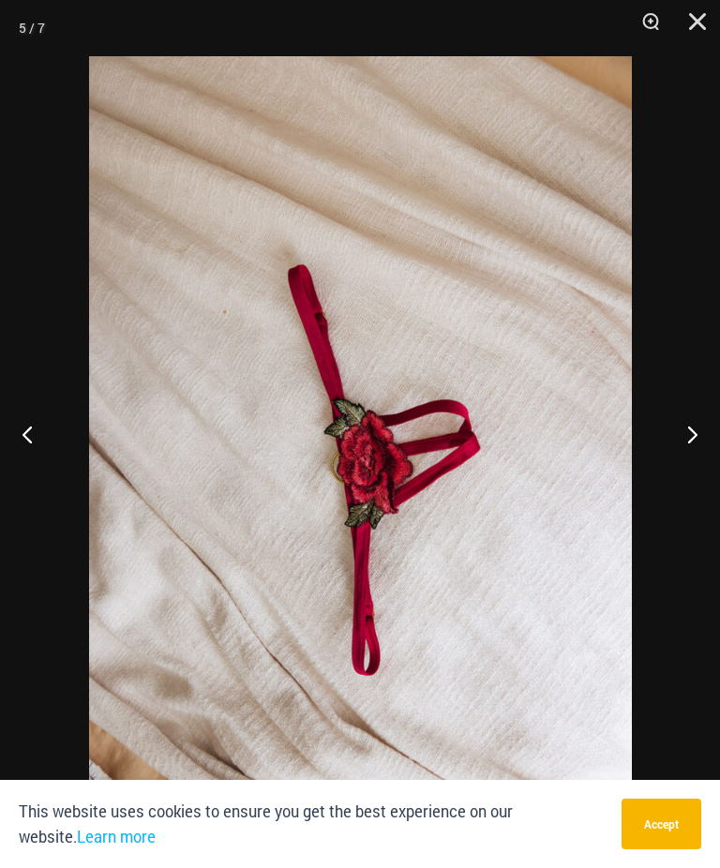
click at [689, 457] on button "Next" at bounding box center [684, 434] width 70 height 94
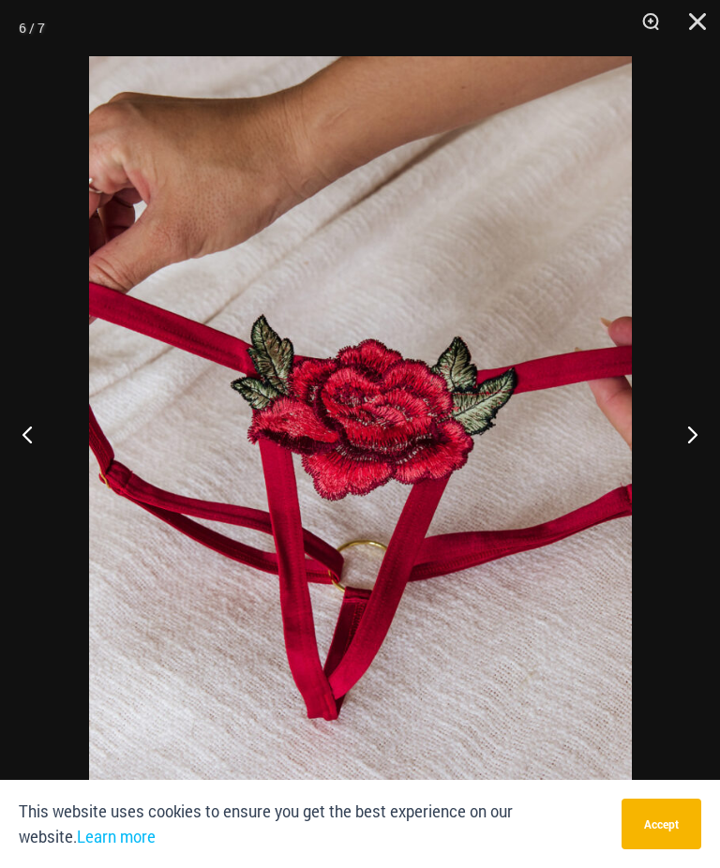
click at [689, 457] on button "Next" at bounding box center [684, 434] width 70 height 94
click at [692, 454] on button "Next" at bounding box center [684, 434] width 70 height 94
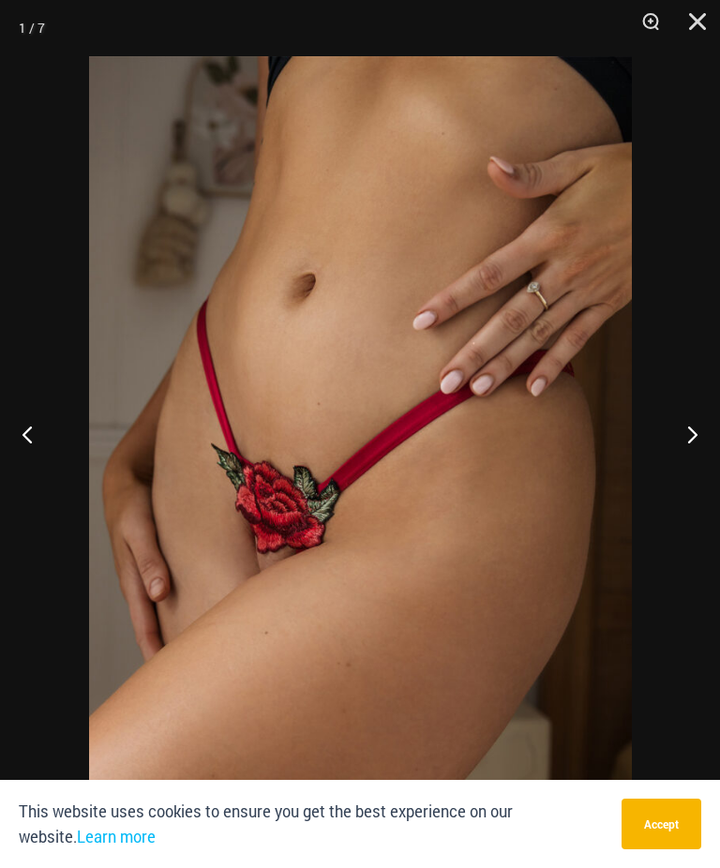
click at [692, 454] on button "Next" at bounding box center [684, 434] width 70 height 94
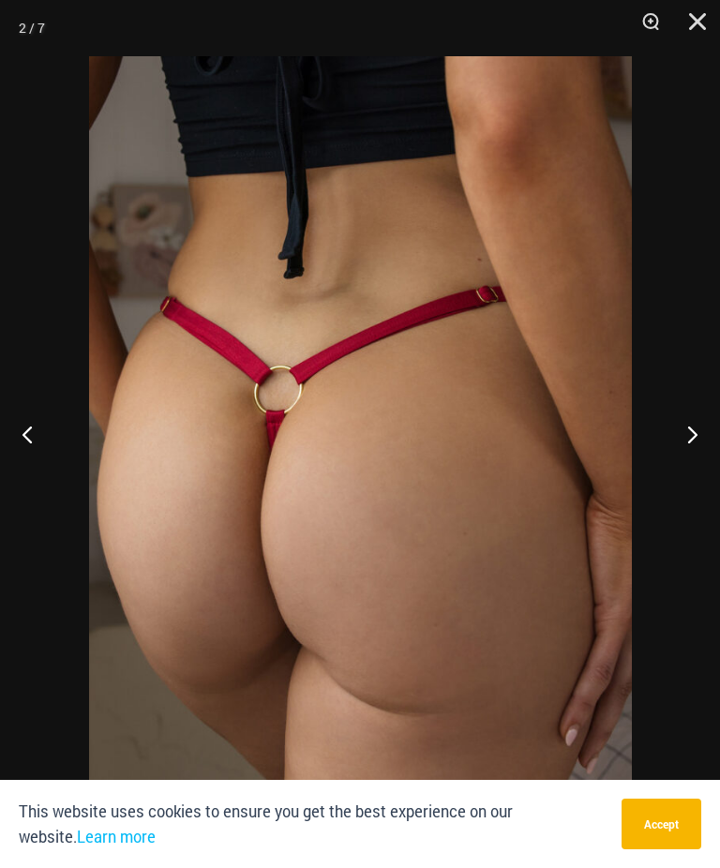
click at [700, 31] on button "Close" at bounding box center [690, 28] width 47 height 56
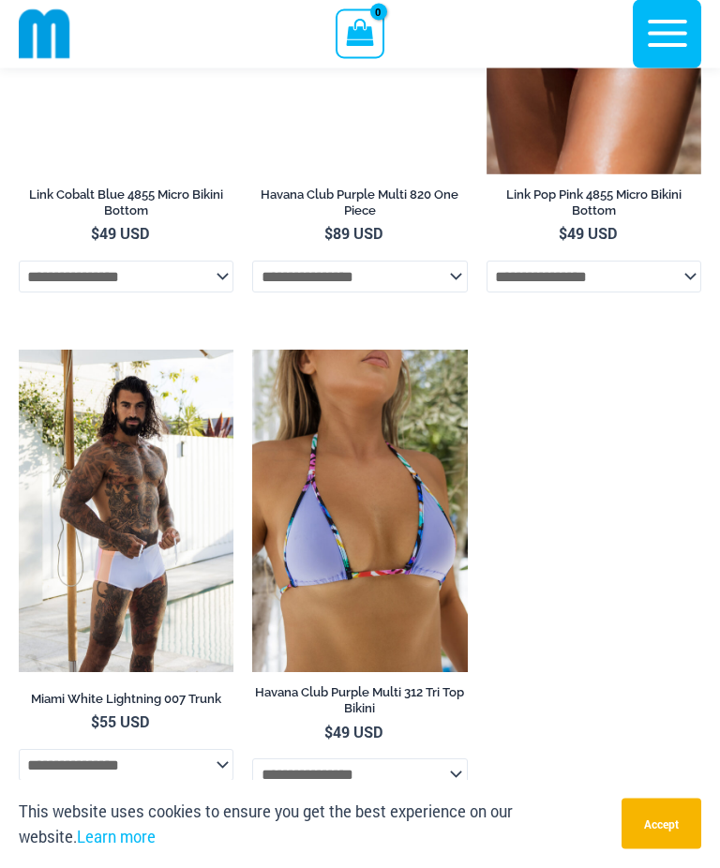
scroll to position [6334, 0]
